Goal: Task Accomplishment & Management: Manage account settings

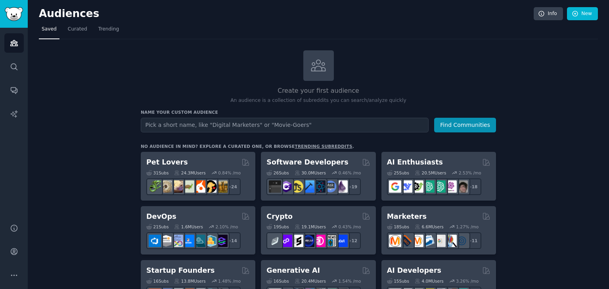
drag, startPoint x: 0, startPoint y: 0, endPoint x: 234, endPoint y: 125, distance: 265.5
click at [234, 125] on input "text" at bounding box center [285, 125] width 288 height 15
click at [330, 88] on h2 "Create your first audience" at bounding box center [318, 91] width 355 height 10
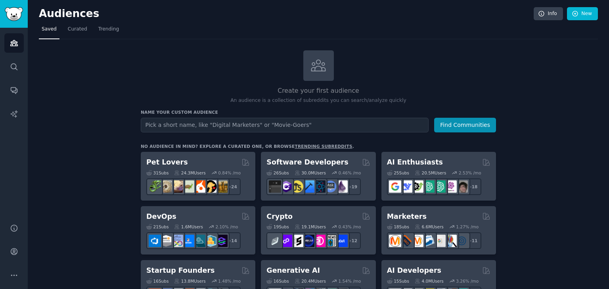
click at [273, 95] on div "Create your first audience An audience is a collection of subreddits you can se…" at bounding box center [318, 77] width 355 height 54
click at [11, 273] on icon "Sidebar" at bounding box center [14, 275] width 8 height 8
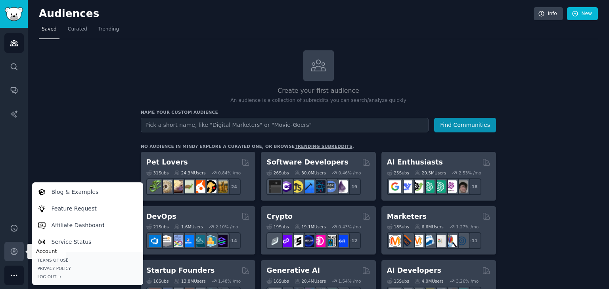
click at [12, 255] on icon "Sidebar" at bounding box center [14, 252] width 8 height 8
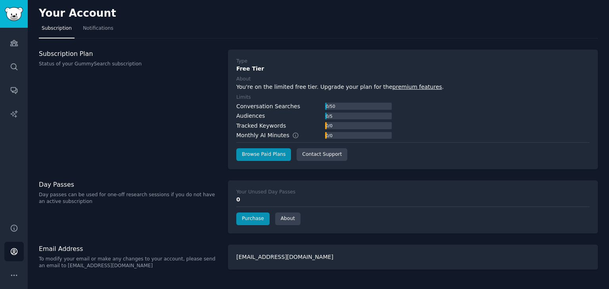
click at [251, 106] on div "Conversation Searches" at bounding box center [268, 106] width 64 height 8
click at [252, 106] on div "Conversation Searches" at bounding box center [268, 106] width 64 height 8
click at [238, 121] on div "Conversation Searches 0 / 50 Audiences 0 / 5 Tracked Keywords 0 / 0 Monthly AI …" at bounding box center [313, 121] width 155 height 38
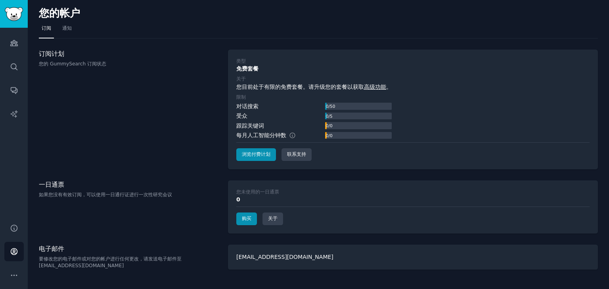
click at [280, 88] on font "您目前处于有限的免费套餐。请升级您的套餐以获取 高级功能 。" at bounding box center [313, 87] width 155 height 6
click at [281, 88] on font "您目前处于有限的免费套餐。请升级您的套餐以获取 高级功能 。" at bounding box center [313, 87] width 155 height 6
click at [271, 106] on div "对话搜索 0 / 50" at bounding box center [313, 106] width 155 height 8
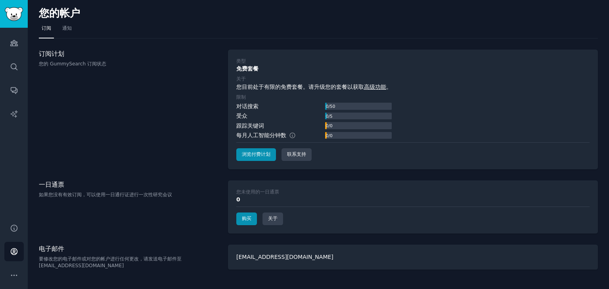
click at [237, 105] on font "对话搜索" at bounding box center [247, 106] width 22 height 6
click at [240, 116] on font "受众" at bounding box center [241, 116] width 11 height 6
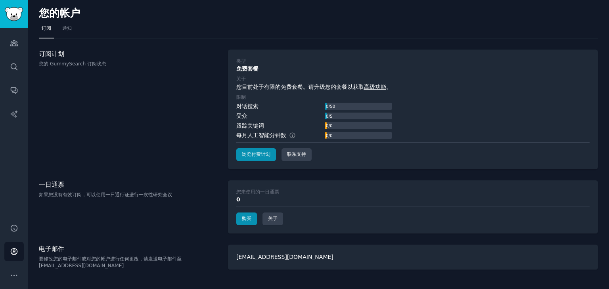
click at [243, 123] on font "跟踪关键词" at bounding box center [250, 126] width 28 height 6
click at [246, 134] on font "每月人工智能分钟数" at bounding box center [261, 135] width 50 height 6
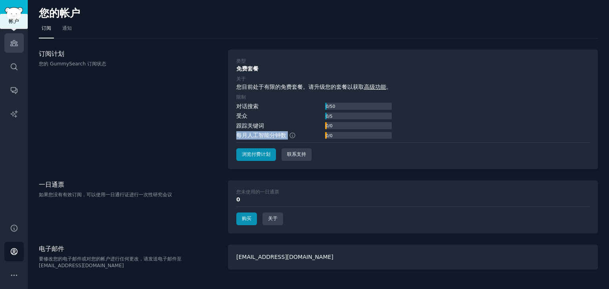
click at [12, 43] on icon "Sidebar" at bounding box center [13, 43] width 7 height 6
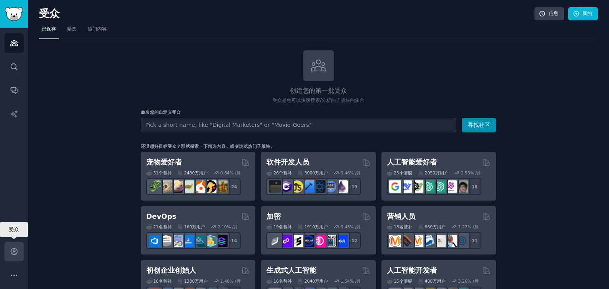
click at [12, 250] on icon "Sidebar" at bounding box center [14, 252] width 8 height 8
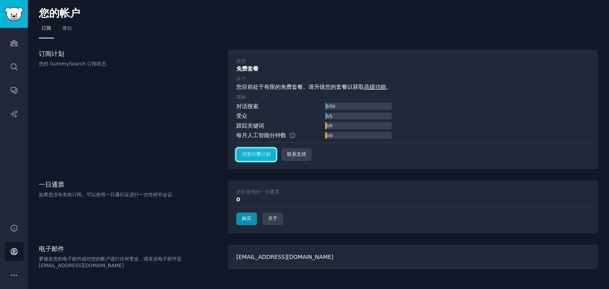
click at [269, 156] on font "浏览付费计划" at bounding box center [256, 155] width 29 height 6
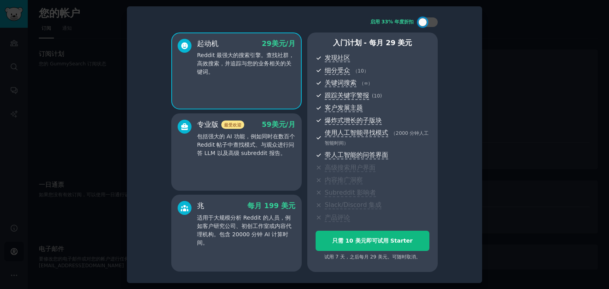
click at [214, 133] on font "包括强大的 AI 功能，例如同时在数百个 Reddit 帖子中查找模式、与观众进行问答 LLM 以及高级 subreddit 报告。" at bounding box center [246, 144] width 98 height 23
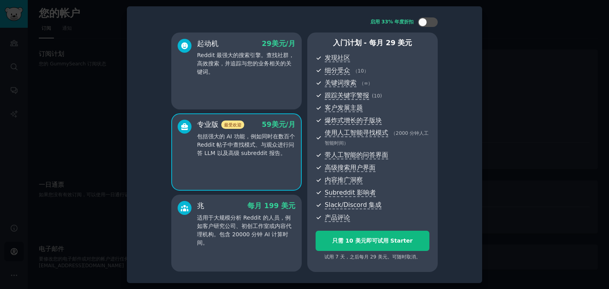
click at [257, 221] on font "适用于大规模分析 Reddit 的人员，例如客户研究公司、初创工作室或内容代理机构。包含 20000 分钟 AI 计算时间。" at bounding box center [244, 230] width 94 height 31
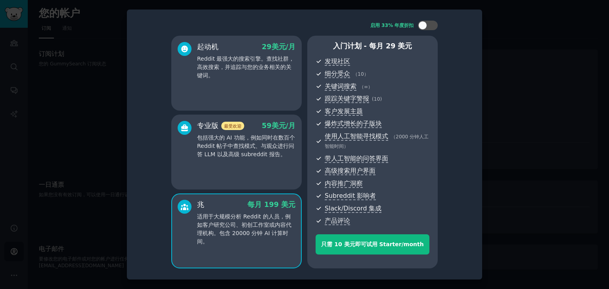
click at [254, 219] on font "适用于大规模分析 Reddit 的人员，例如客户研究公司、初创工作室或内容代理机构。包含 20000 分钟 AI 计算时间。" at bounding box center [244, 228] width 94 height 31
click at [255, 154] on font "包括强大的 AI 功能，例如同时在数百个 Reddit 帖子中查找模式、与观众进行问答 LLM 以及高级 subreddit 报告。" at bounding box center [246, 145] width 98 height 23
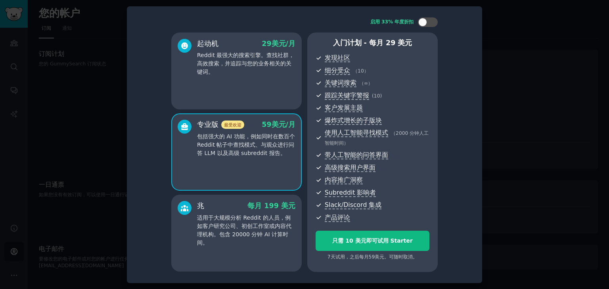
click at [262, 228] on font "适用于大规模分析 Reddit 的人员，例如客户研究公司、初创工作室或内容代理机构。包含 20000 分钟 AI 计算时间。" at bounding box center [244, 230] width 94 height 31
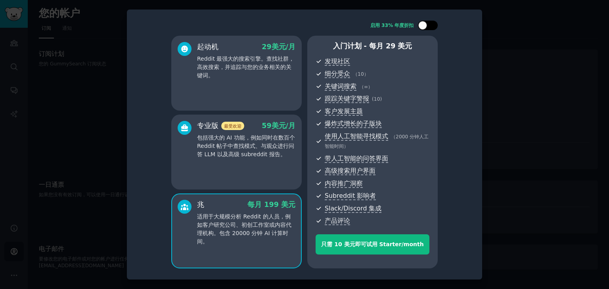
click at [424, 27] on div at bounding box center [422, 25] width 9 height 9
click at [428, 25] on div at bounding box center [428, 26] width 20 height 10
click at [428, 26] on div at bounding box center [428, 26] width 20 height 10
checkbox input "true"
click at [553, 94] on div at bounding box center [304, 144] width 609 height 289
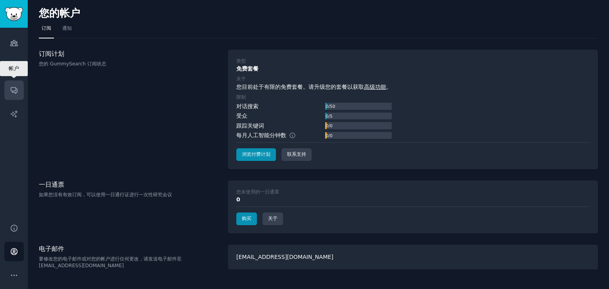
click at [15, 89] on icon "Sidebar" at bounding box center [14, 91] width 6 height 6
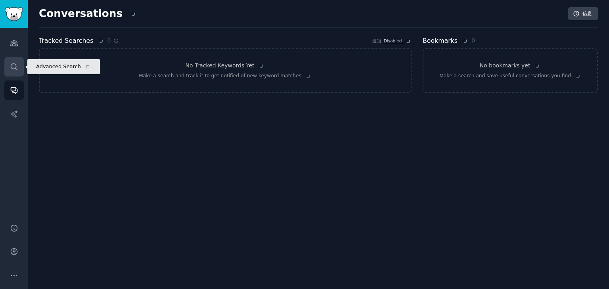
click at [17, 67] on icon "Sidebar" at bounding box center [14, 67] width 8 height 8
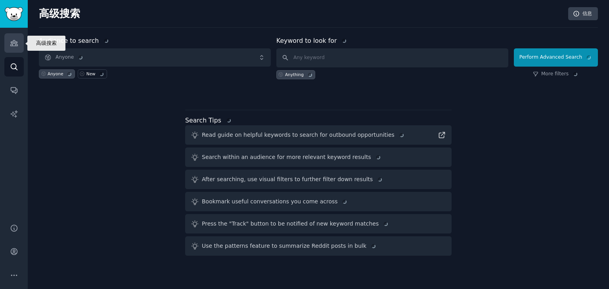
click at [16, 49] on link "Audiences" at bounding box center [13, 42] width 19 height 19
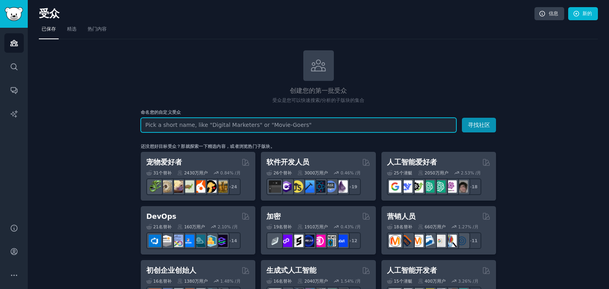
click at [193, 127] on input "text" at bounding box center [299, 125] width 316 height 15
click at [462, 118] on button "寻找社区" at bounding box center [479, 125] width 34 height 15
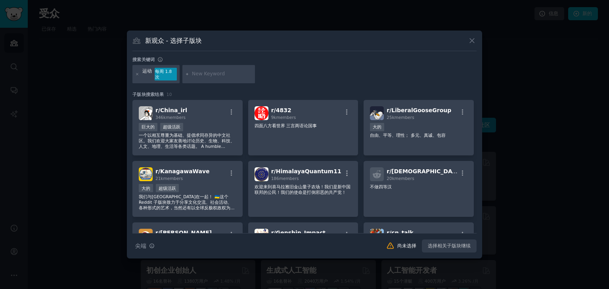
click at [144, 72] on div "运动" at bounding box center [147, 74] width 10 height 13
click at [217, 72] on input "text" at bounding box center [222, 74] width 60 height 7
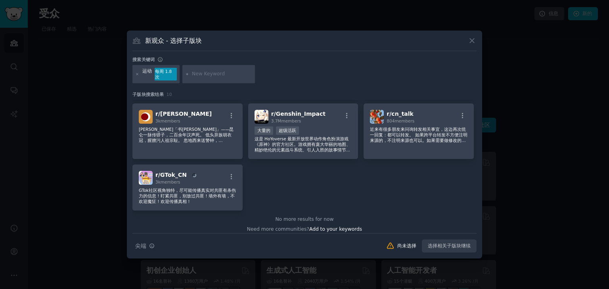
scroll to position [123, 0]
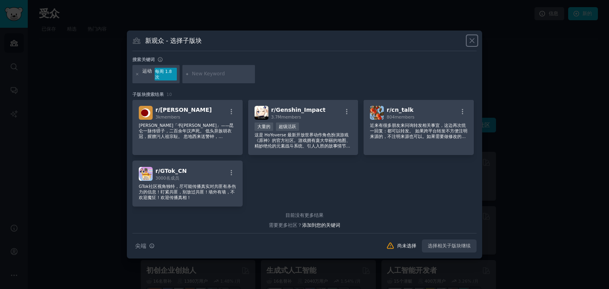
click at [473, 38] on icon at bounding box center [472, 40] width 8 height 8
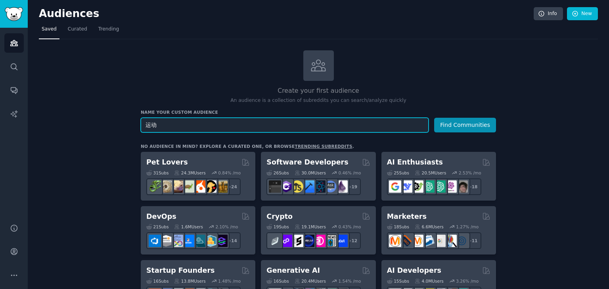
click at [213, 130] on input "运动" at bounding box center [285, 125] width 288 height 15
type input "sports"
click at [434, 118] on button "Find Communities" at bounding box center [465, 125] width 62 height 15
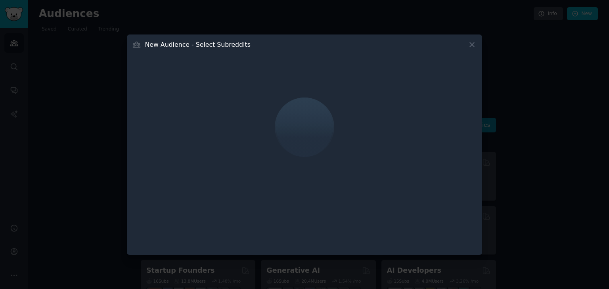
click at [470, 43] on icon at bounding box center [472, 44] width 8 height 8
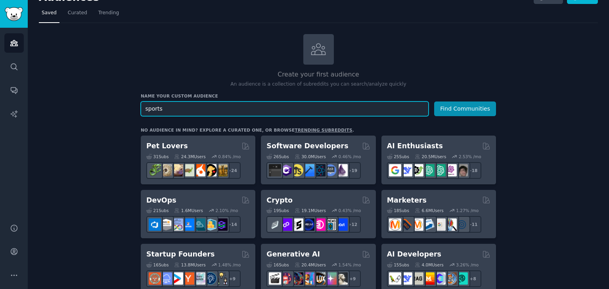
scroll to position [32, 0]
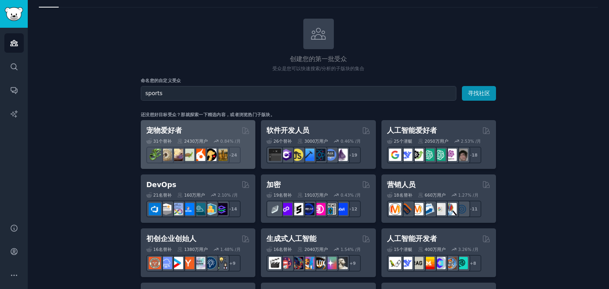
click at [169, 129] on font "宠物爱好者" at bounding box center [164, 131] width 36 height 8
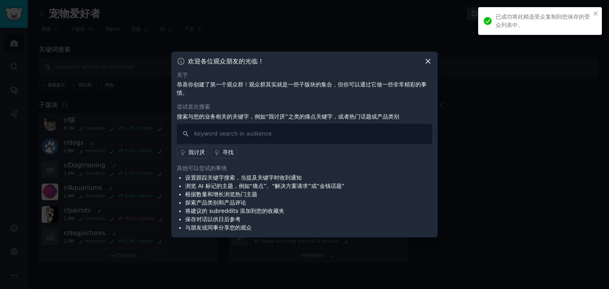
click at [434, 57] on div "欢迎各位观众朋友的光临！ 关于 恭喜你创建了第一个观众群！观众群其实就是一些子版块的集合，但你可以通过它做一些非常精彩的事情。 尝试首次搜索 搜索与您的业务相…" at bounding box center [304, 145] width 267 height 186
click at [430, 63] on icon at bounding box center [428, 61] width 8 height 8
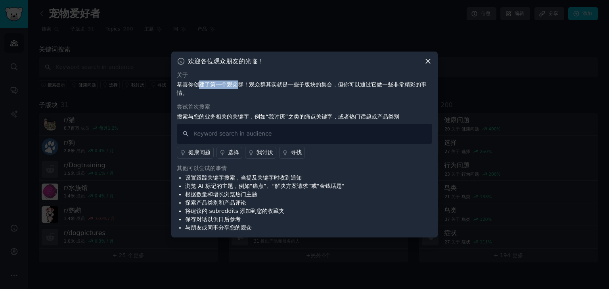
drag, startPoint x: 202, startPoint y: 83, endPoint x: 248, endPoint y: 85, distance: 46.1
click at [248, 85] on font "恭喜你创建了第一个观众群！观众群其实就是一些子版块的集合，但你可以通过它做一些非常精彩的事情。" at bounding box center [302, 88] width 250 height 15
drag, startPoint x: 224, startPoint y: 86, endPoint x: 319, endPoint y: 86, distance: 95.6
click at [319, 86] on font "恭喜你创建了第一个观众群！观众群其实就是一些子版块的集合，但你可以通过它做一些非常精彩的事情。" at bounding box center [302, 88] width 250 height 15
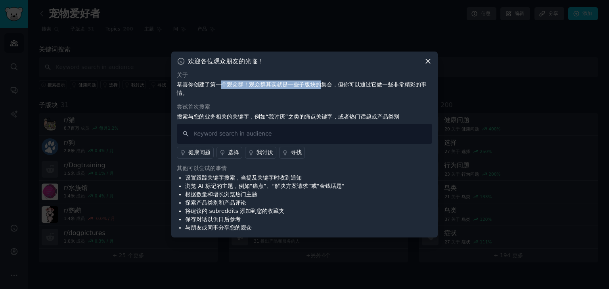
click at [320, 86] on font "恭喜你创建了第一个观众群！观众群其实就是一些子版块的集合，但你可以通过它做一些非常精彩的事情。" at bounding box center [302, 88] width 250 height 15
drag, startPoint x: 259, startPoint y: 85, endPoint x: 322, endPoint y: 84, distance: 63.1
click at [322, 84] on font "恭喜你创建了第一个观众群！观众群其实就是一些子版块的集合，但你可以通过它做一些非常精彩的事情。" at bounding box center [302, 88] width 250 height 15
drag, startPoint x: 290, startPoint y: 85, endPoint x: 338, endPoint y: 86, distance: 48.4
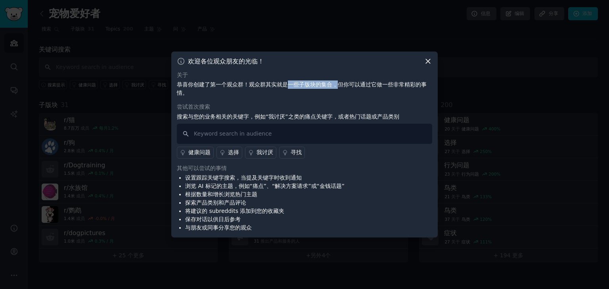
click at [338, 86] on font "恭喜你创建了第一个观众群！观众群其实就是一些子版块的集合，但你可以通过它做一些非常精彩的事情。" at bounding box center [302, 88] width 250 height 15
click at [339, 86] on font "恭喜你创建了第一个观众群！观众群其实就是一些子版块的集合，但你可以通过它做一些非常精彩的事情。" at bounding box center [302, 88] width 250 height 15
drag, startPoint x: 352, startPoint y: 84, endPoint x: 393, endPoint y: 86, distance: 41.3
click at [393, 86] on font "恭喜你创建了第一个观众群！观众群其实就是一些子版块的集合，但你可以通过它做一些非常精彩的事情。" at bounding box center [302, 88] width 250 height 15
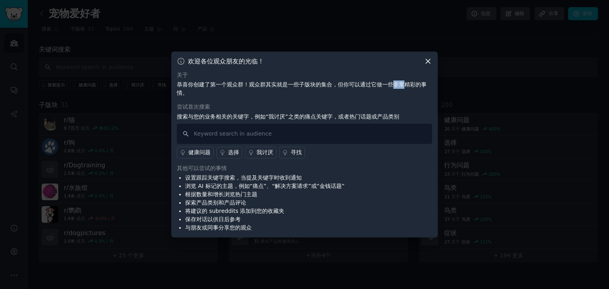
click at [393, 86] on font "恭喜你创建了第一个观众群！观众群其实就是一些子版块的集合，但你可以通过它做一些非常精彩的事情。" at bounding box center [302, 88] width 250 height 15
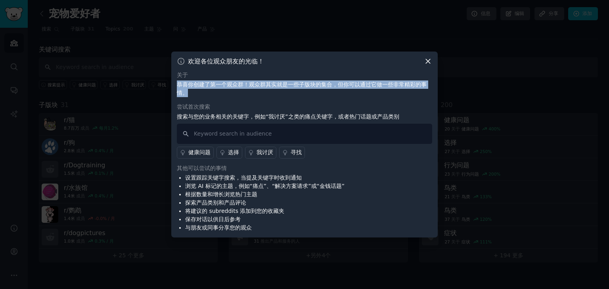
click at [393, 86] on font "恭喜你创建了第一个观众群！观众群其实就是一些子版块的集合，但你可以通过它做一些非常精彩的事情。" at bounding box center [302, 88] width 250 height 15
click at [430, 60] on icon at bounding box center [428, 61] width 8 height 8
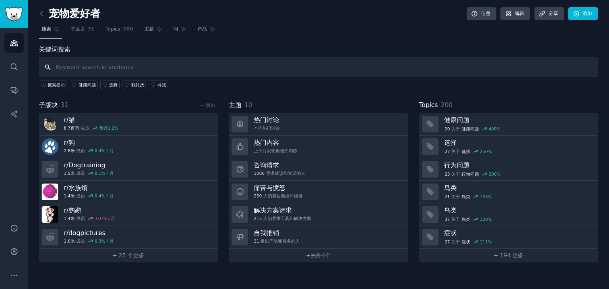
click at [149, 73] on input "text" at bounding box center [318, 67] width 559 height 20
click at [74, 31] on font "子版块" at bounding box center [78, 29] width 14 height 6
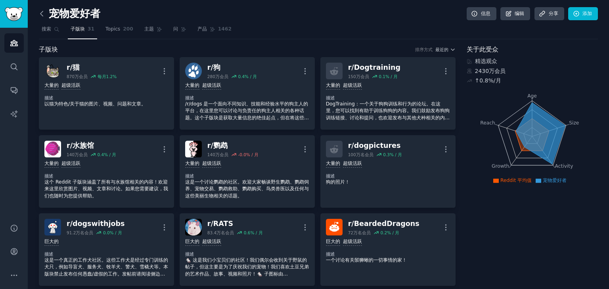
click at [45, 17] on icon at bounding box center [42, 14] width 8 height 8
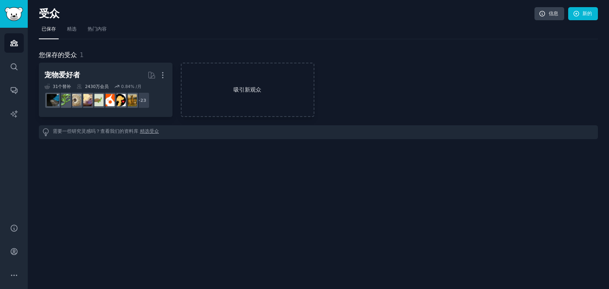
click at [190, 83] on link "吸引新观众" at bounding box center [248, 90] width 134 height 54
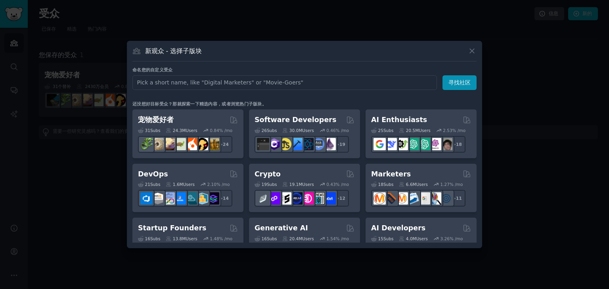
click at [195, 89] on input "text" at bounding box center [284, 82] width 305 height 15
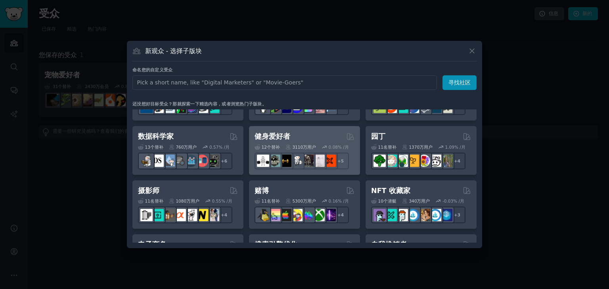
scroll to position [190, 0]
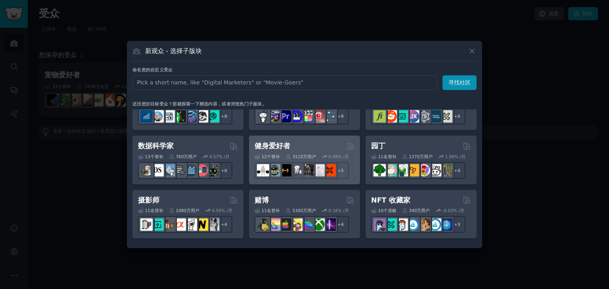
click at [294, 148] on div "健身爱好者" at bounding box center [305, 146] width 100 height 10
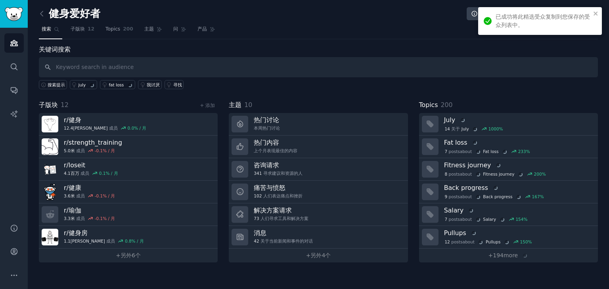
click at [38, 16] on div "健身爱好者 信息 编辑 分享 添加 搜索 子版块 12 Topics 200 主题 问 产品 关键词搜索 搜索提示 july fat loss 我讨厌 寻找 …" at bounding box center [319, 144] width 582 height 289
click at [42, 15] on icon at bounding box center [41, 13] width 2 height 5
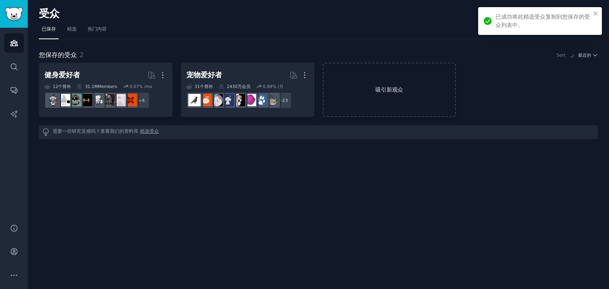
click at [360, 78] on link "吸引新观众" at bounding box center [390, 90] width 134 height 54
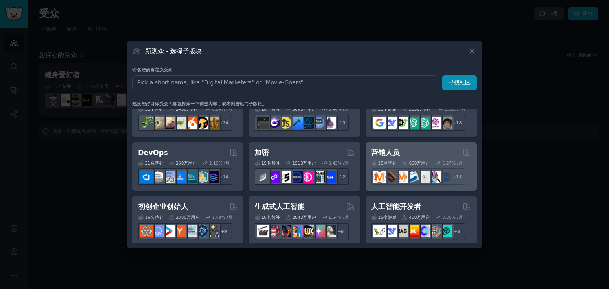
scroll to position [32, 0]
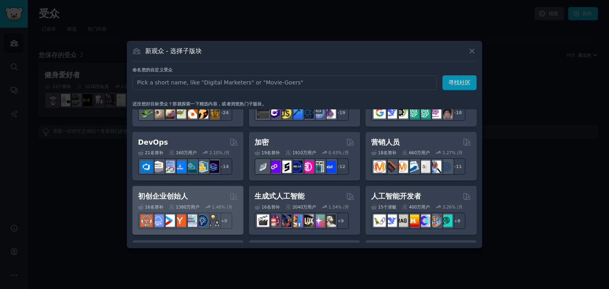
click at [194, 194] on div "初创企业创始人 Curated by GummySearch" at bounding box center [188, 197] width 100 height 10
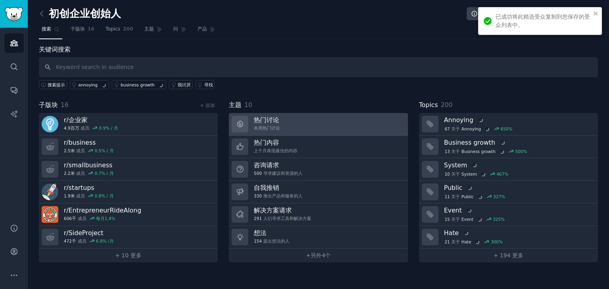
click at [271, 121] on font "热门讨论" at bounding box center [266, 120] width 25 height 8
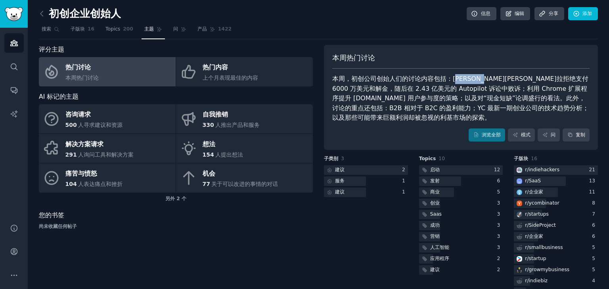
drag, startPoint x: 457, startPoint y: 81, endPoint x: 499, endPoint y: 81, distance: 42.0
click at [497, 81] on font "本周，初创公司创始人们的讨论内容包括：[PERSON_NAME][PERSON_NAME]拉拒绝支付 6000 万美元和解金，随后在 2.43 亿美元的 Au…" at bounding box center [461, 98] width 258 height 46
click at [499, 81] on font "本周，初创公司创始人们的讨论内容包括：[PERSON_NAME][PERSON_NAME]拉拒绝支付 6000 万美元和解金，随后在 2.43 亿美元的 Au…" at bounding box center [461, 98] width 258 height 46
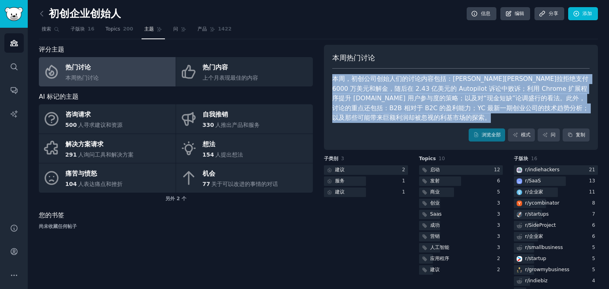
click at [499, 81] on font "本周，初创公司创始人们的讨论内容包括：[PERSON_NAME][PERSON_NAME]拉拒绝支付 6000 万美元和解金，随后在 2.43 亿美元的 Au…" at bounding box center [461, 98] width 258 height 46
click at [463, 97] on font "本周，初创公司创始人们的讨论内容包括：[PERSON_NAME][PERSON_NAME]拉拒绝支付 6000 万美元和解金，随后在 2.43 亿美元的 Au…" at bounding box center [461, 98] width 258 height 46
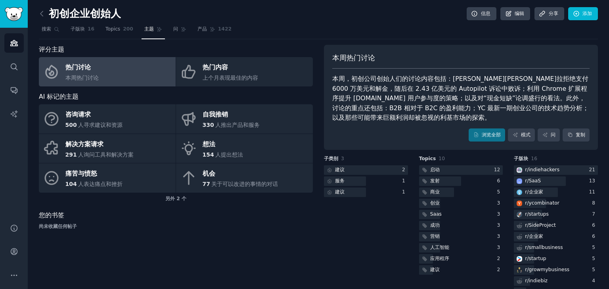
click at [38, 11] on div "初创企业创始人 信息 编辑 分享 添加 搜索 子版块 16 Topics 200 主题 问 产品 1422 评分主题 热门讨论 本周热门讨论 热门内容 上个月…" at bounding box center [319, 171] width 582 height 343
click at [40, 11] on icon at bounding box center [42, 14] width 8 height 8
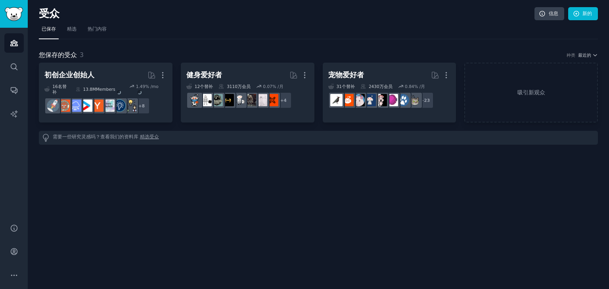
click at [35, 14] on div "受众 信息 新的 已保存 精选 热门内容 您保存的受众 3 种类 最近的 初创企业创始人 More 16名替补 13.8M Members 1.49 % /m…" at bounding box center [319, 144] width 582 height 289
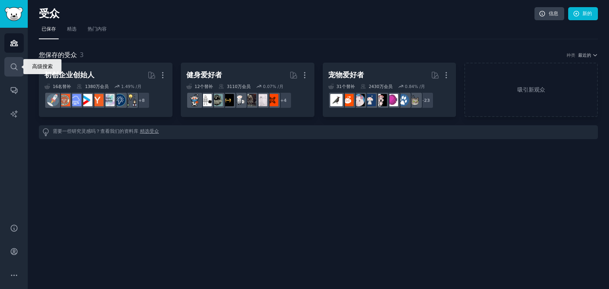
click at [14, 68] on icon "Sidebar" at bounding box center [14, 66] width 6 height 6
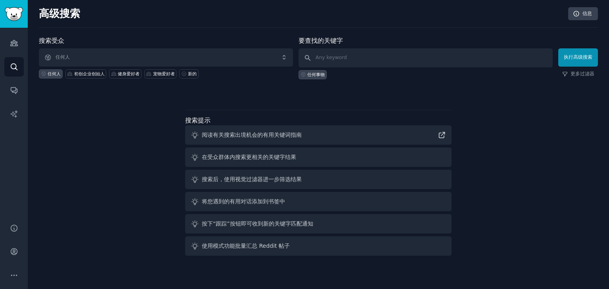
click at [15, 57] on link "Search" at bounding box center [13, 66] width 19 height 19
click at [12, 44] on icon "Sidebar" at bounding box center [13, 43] width 7 height 6
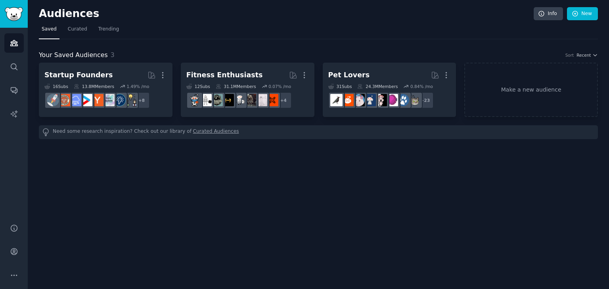
click at [165, 44] on div "Your Saved Audiences 3 Sort Recent Startup Founders Curated by GummySearch More…" at bounding box center [318, 89] width 559 height 100
click at [105, 28] on span "Trending" at bounding box center [108, 29] width 21 height 7
